Goal: Information Seeking & Learning: Compare options

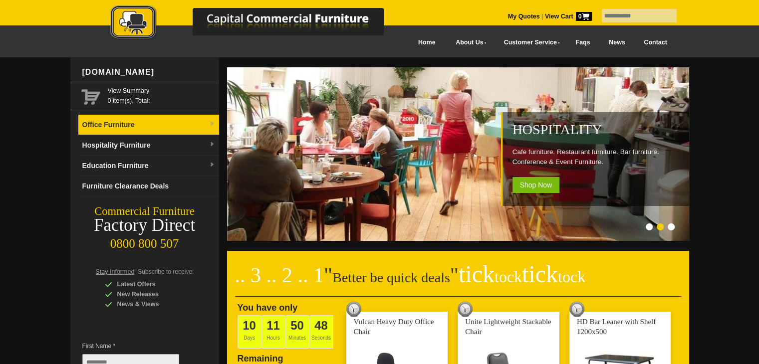
click at [137, 126] on link "Office Furniture" at bounding box center [148, 125] width 141 height 20
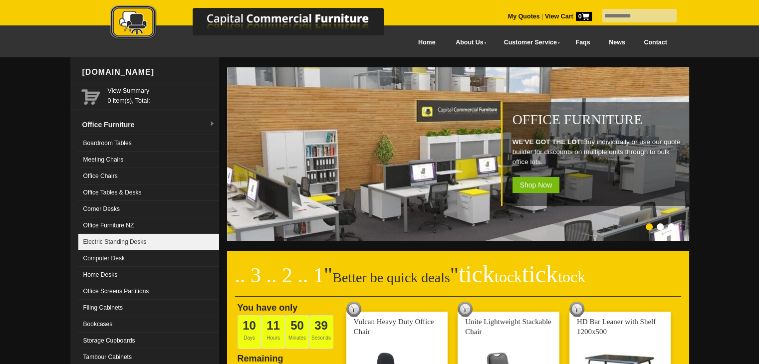
click at [114, 239] on link "Electric Standing Desks" at bounding box center [148, 242] width 141 height 16
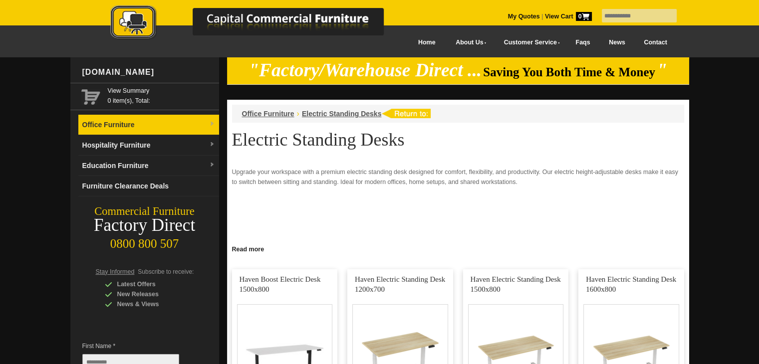
click at [114, 126] on link "Office Furniture" at bounding box center [148, 125] width 141 height 20
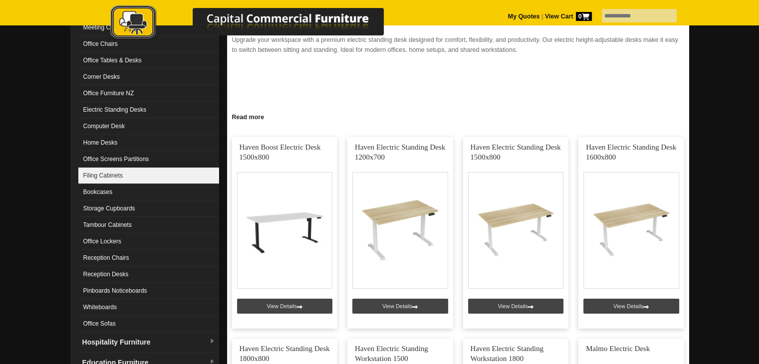
scroll to position [150, 0]
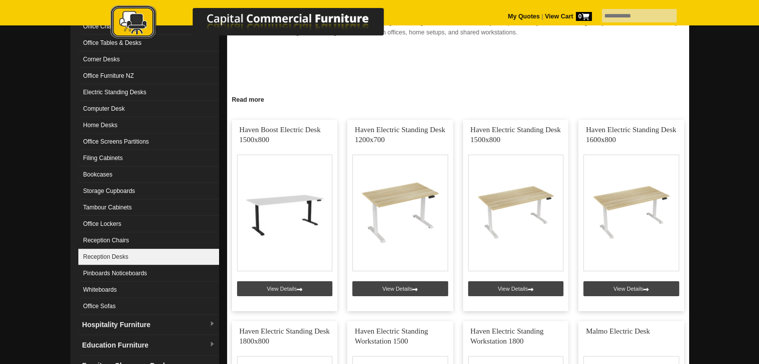
click at [113, 252] on link "Reception Desks" at bounding box center [148, 257] width 141 height 16
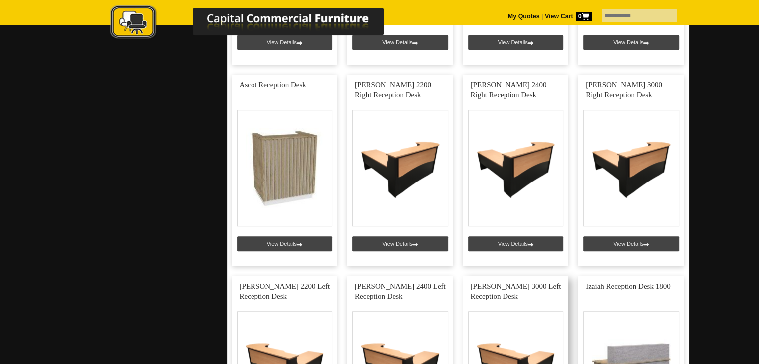
scroll to position [798, 0]
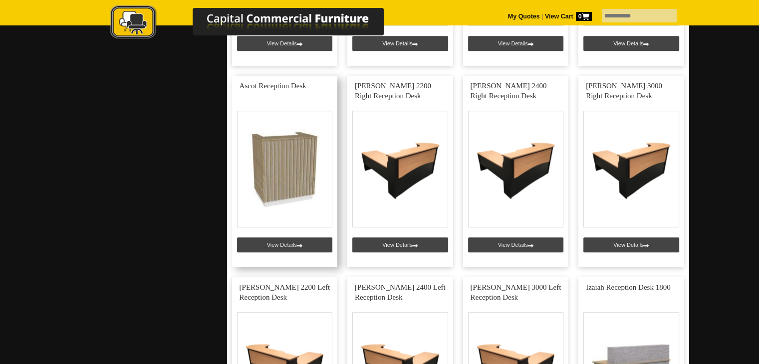
click at [277, 240] on link at bounding box center [285, 172] width 106 height 192
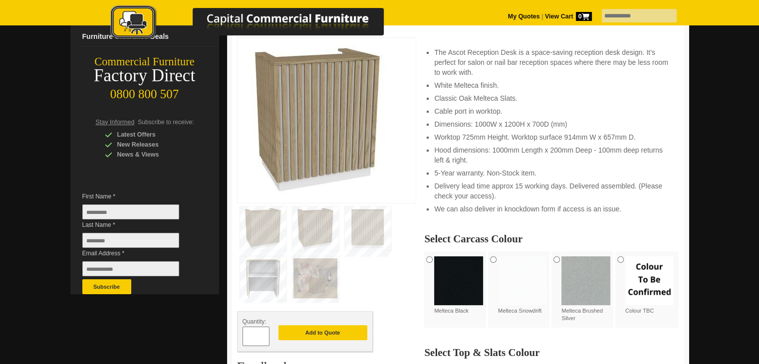
scroll to position [200, 0]
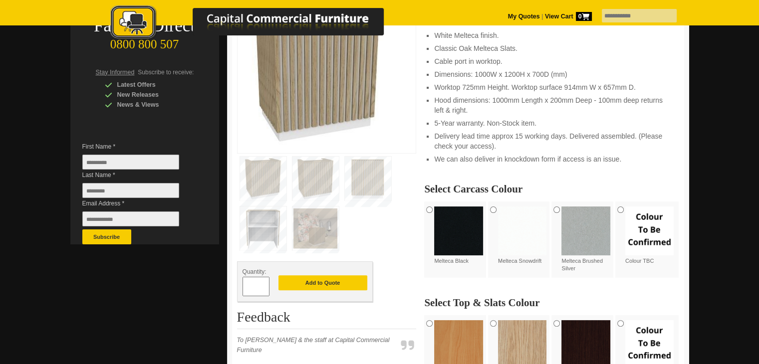
click at [321, 231] on img at bounding box center [315, 229] width 46 height 44
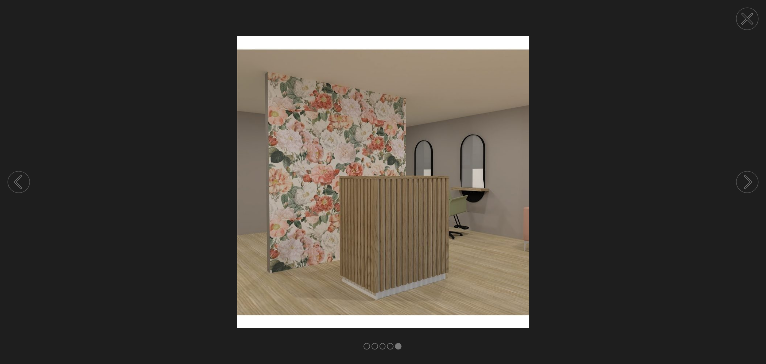
click at [744, 16] on circle at bounding box center [747, 19] width 22 height 22
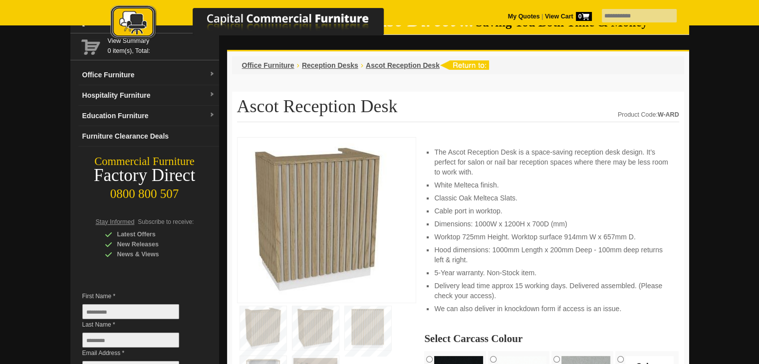
scroll to position [0, 0]
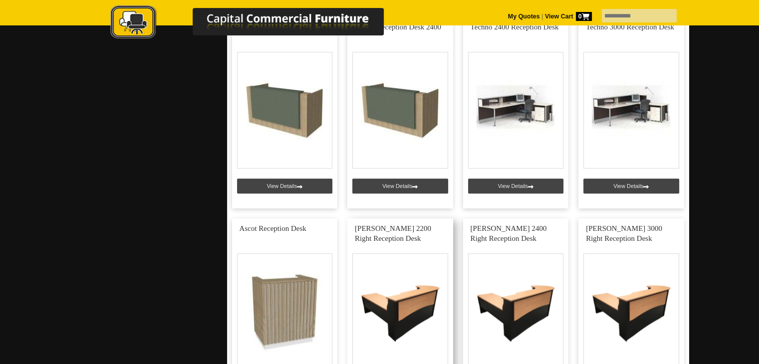
scroll to position [599, 0]
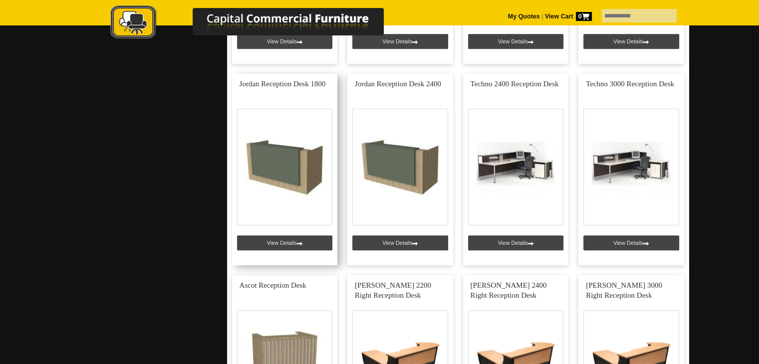
click at [301, 209] on link at bounding box center [285, 170] width 106 height 192
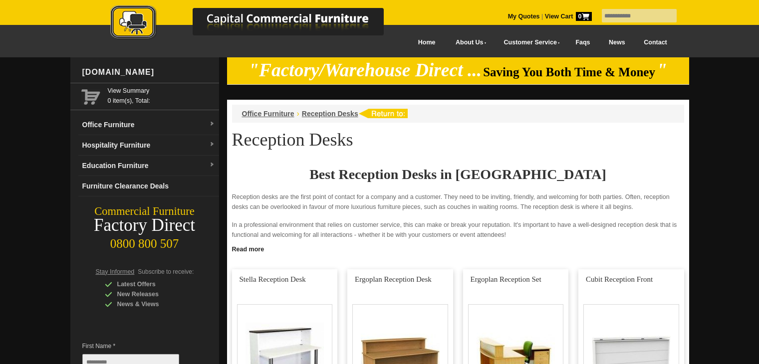
scroll to position [599, 0]
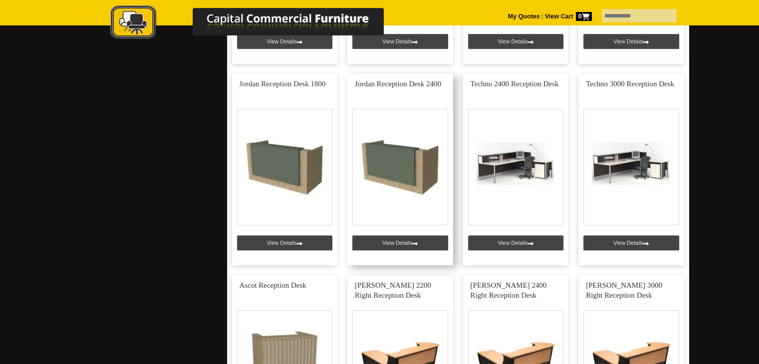
click at [427, 201] on link at bounding box center [400, 170] width 106 height 192
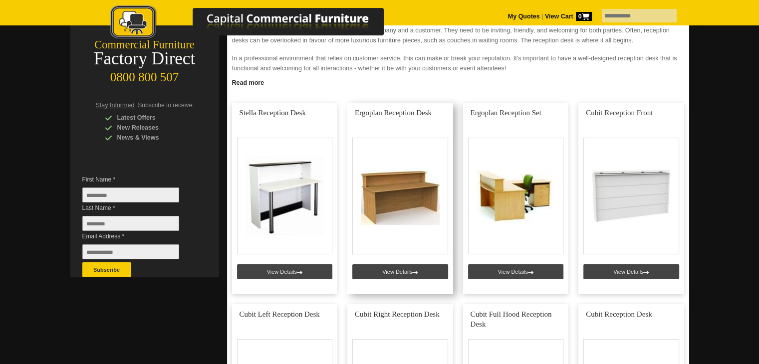
scroll to position [150, 0]
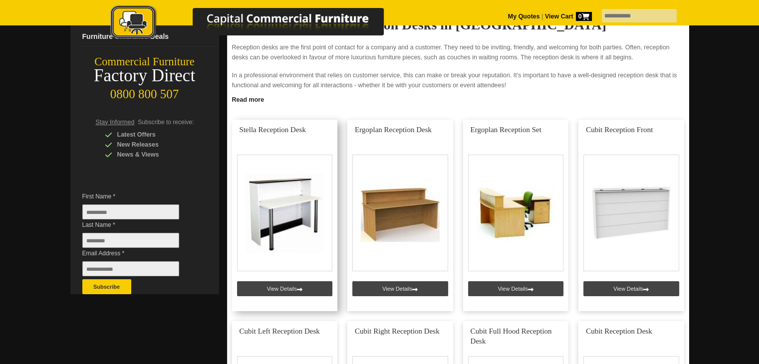
click at [295, 200] on link at bounding box center [285, 216] width 106 height 192
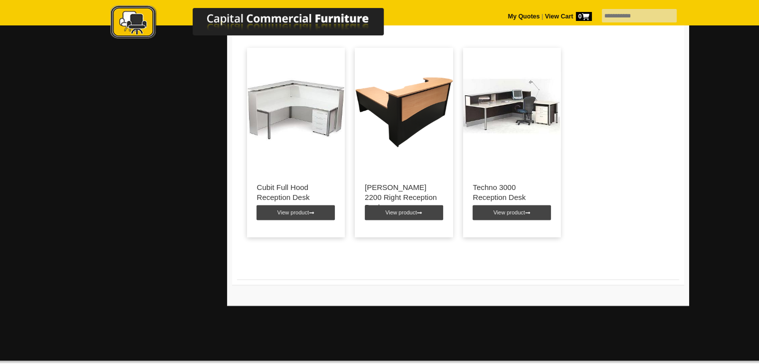
scroll to position [1247, 0]
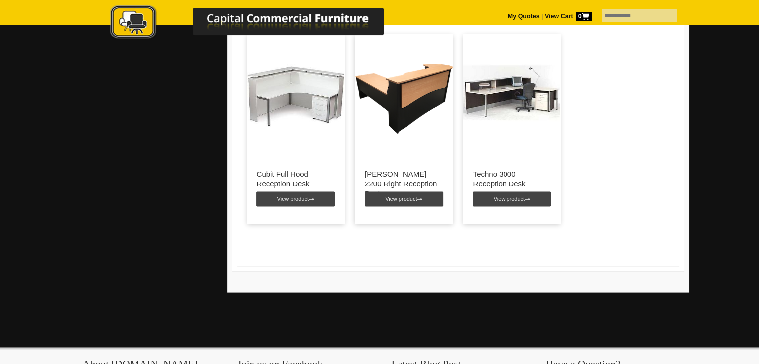
click at [520, 159] on div "Techno 3000 Reception Desk View product" at bounding box center [512, 180] width 98 height 42
click at [496, 192] on link "View product" at bounding box center [511, 199] width 78 height 15
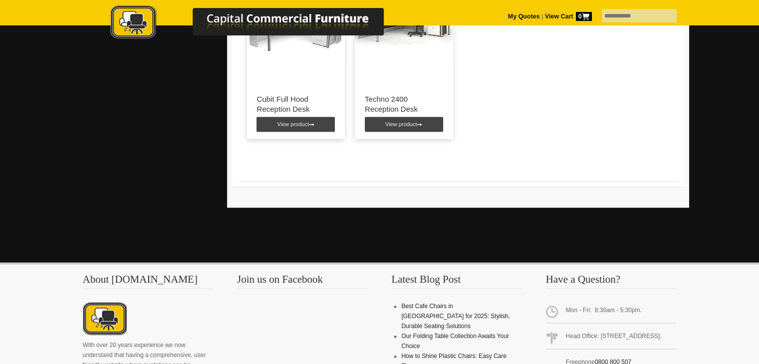
scroll to position [1696, 0]
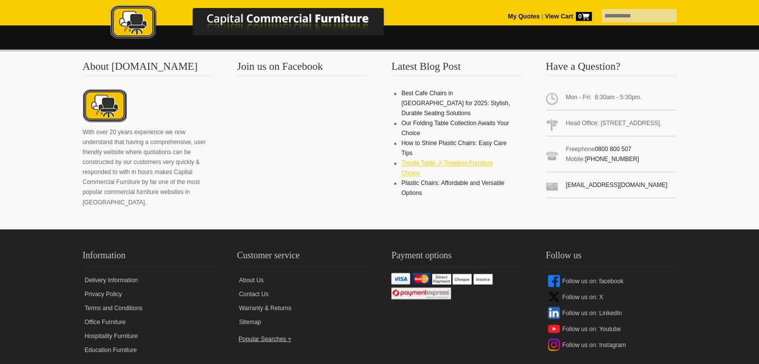
click at [411, 160] on link "Trestle Table: A Timeless Furniture Choice" at bounding box center [446, 168] width 91 height 17
